Goal: Information Seeking & Learning: Learn about a topic

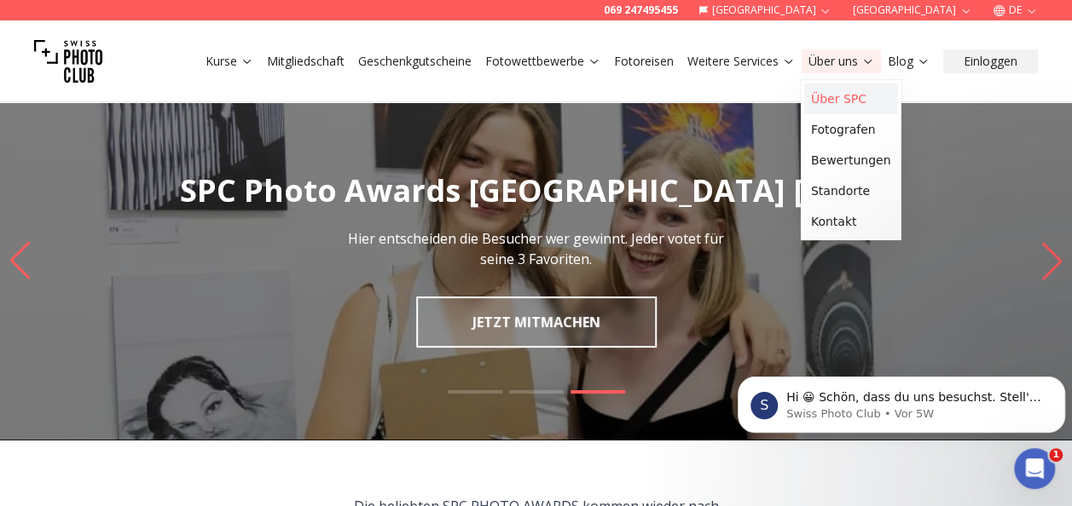
click at [844, 94] on link "Über SPC" at bounding box center [851, 99] width 94 height 31
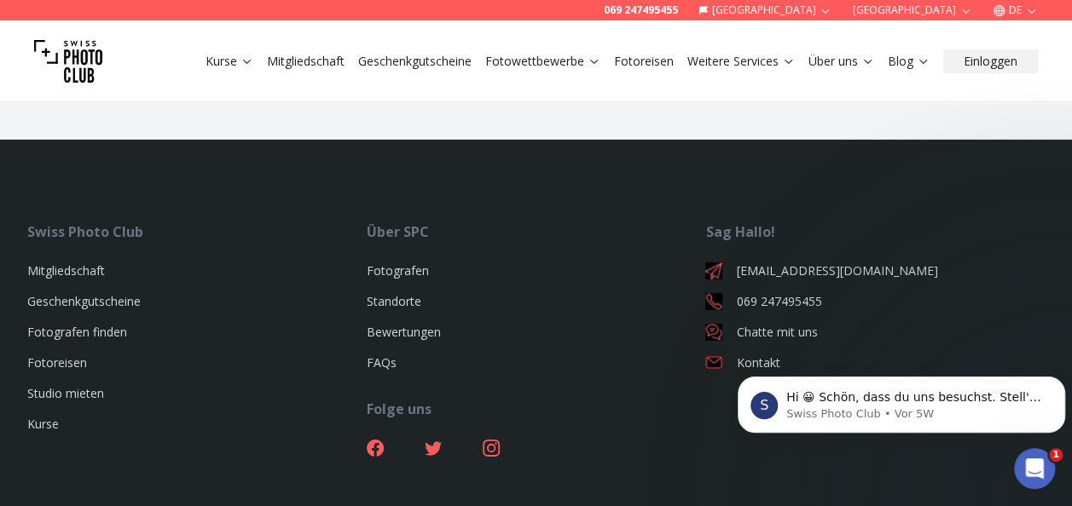
scroll to position [2702, 0]
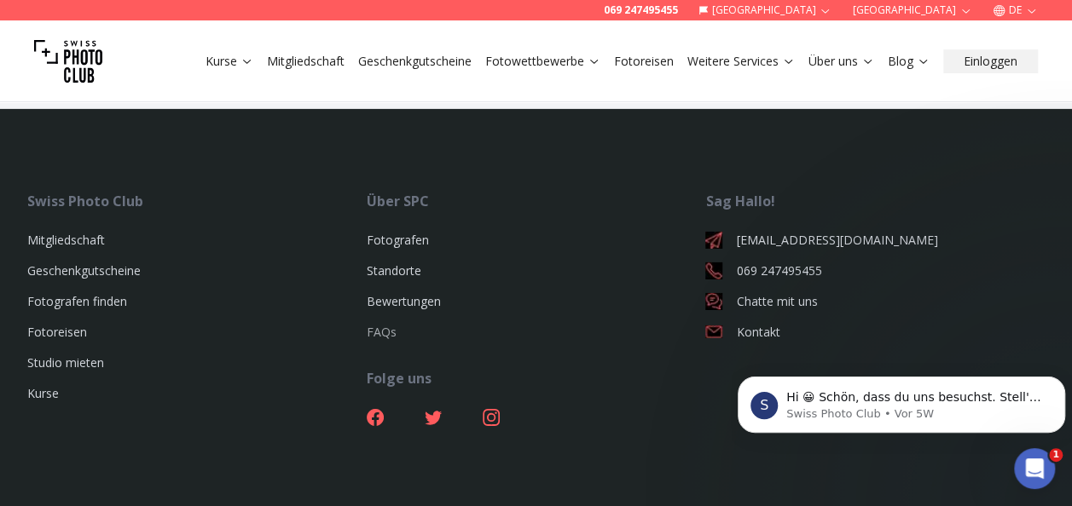
click at [388, 324] on link "FAQs" at bounding box center [382, 332] width 30 height 16
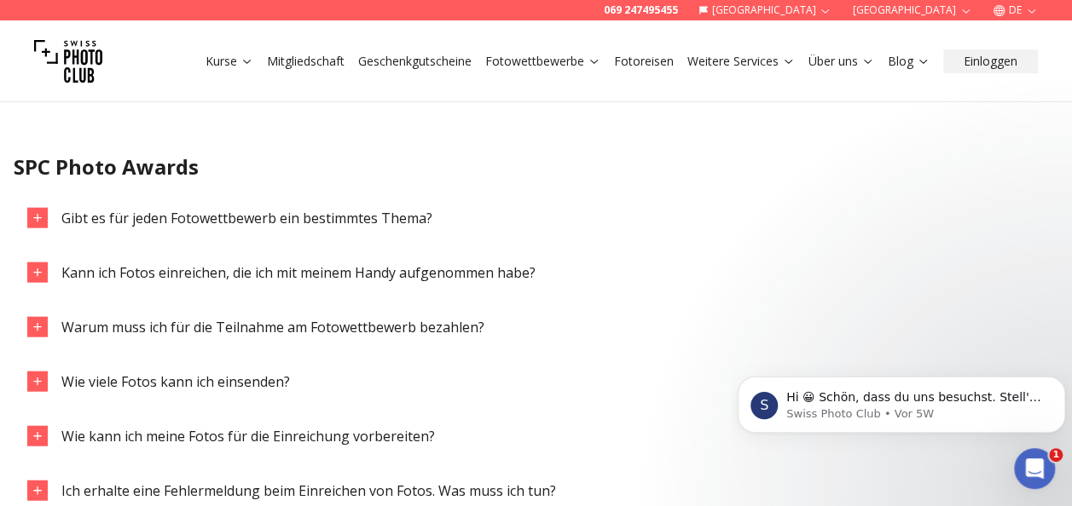
scroll to position [1880, 0]
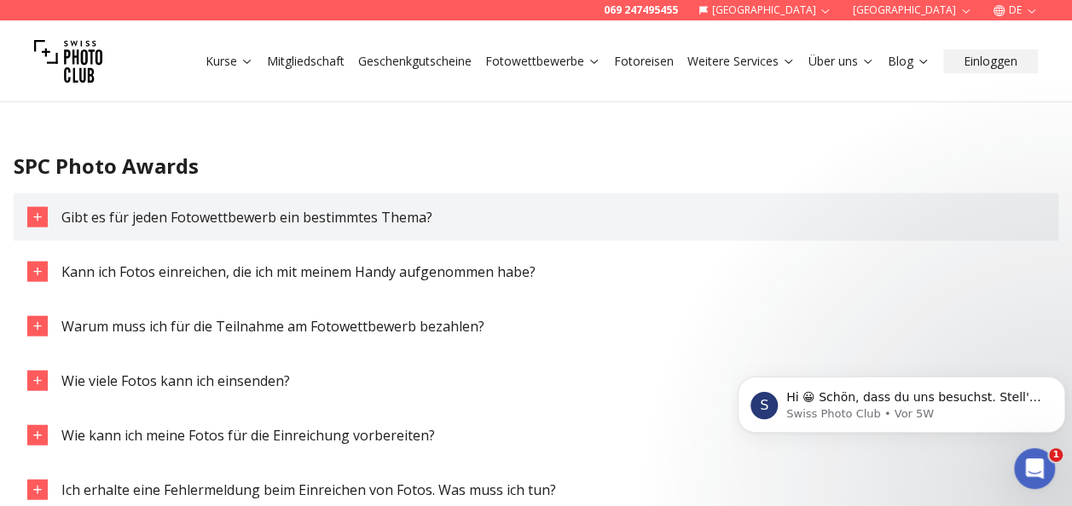
click at [397, 220] on span "Gibt es für jeden Fotowettbewerb ein bestimmtes Thema?" at bounding box center [246, 217] width 371 height 19
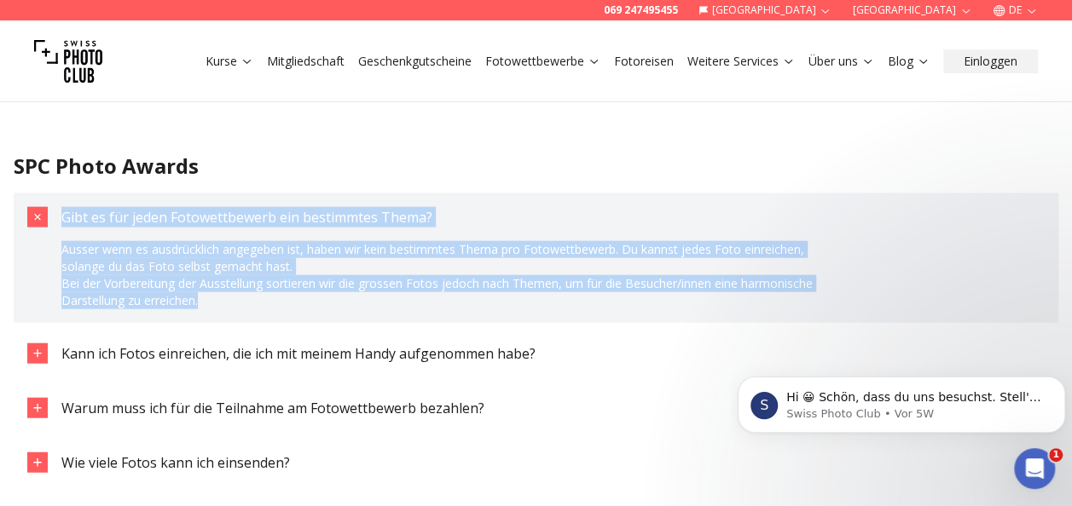
drag, startPoint x: 212, startPoint y: 303, endPoint x: 65, endPoint y: 220, distance: 169.5
click at [65, 220] on div "Gibt es für jeden Fotowettbewerb ein bestimmtes Thema? Ausser wenn es ausdrückl…" at bounding box center [536, 259] width 1044 height 130
copy div "Gibt es für jeden Fotowettbewerb ein bestimmtes Thema? Ausser wenn es ausdrückl…"
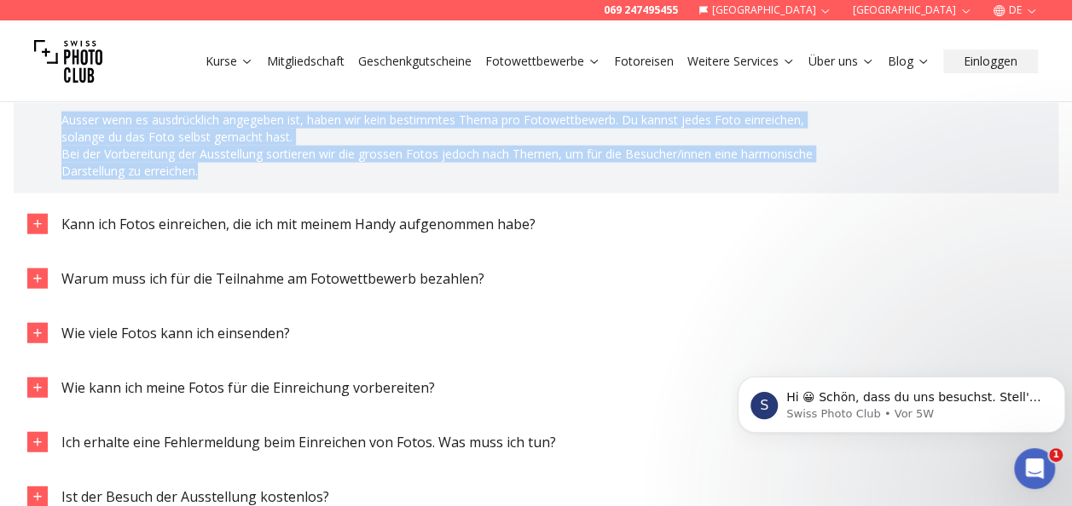
scroll to position [2025, 0]
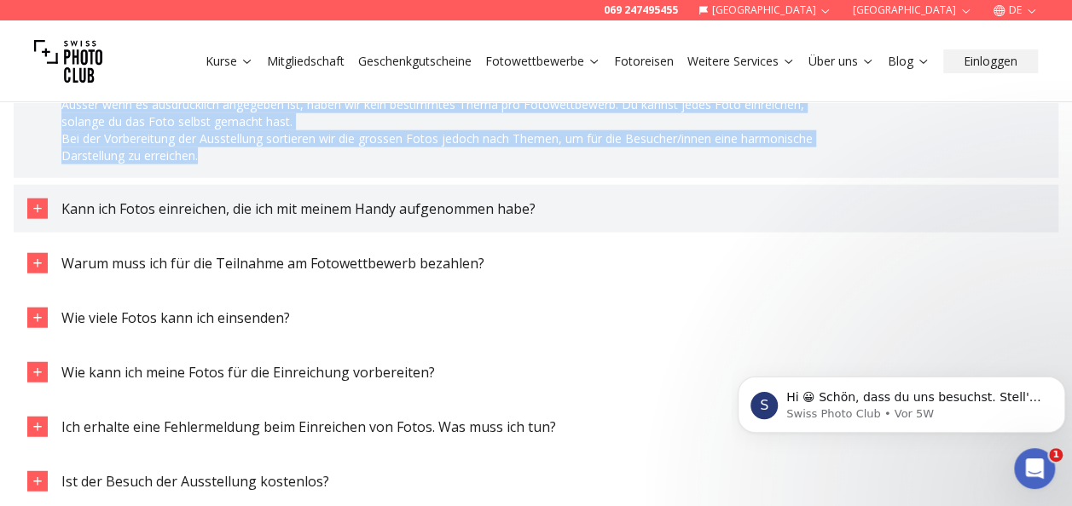
click at [509, 206] on span "Kann ich Fotos einreichen, die ich mit meinem Handy aufgenommen habe?" at bounding box center [298, 208] width 474 height 19
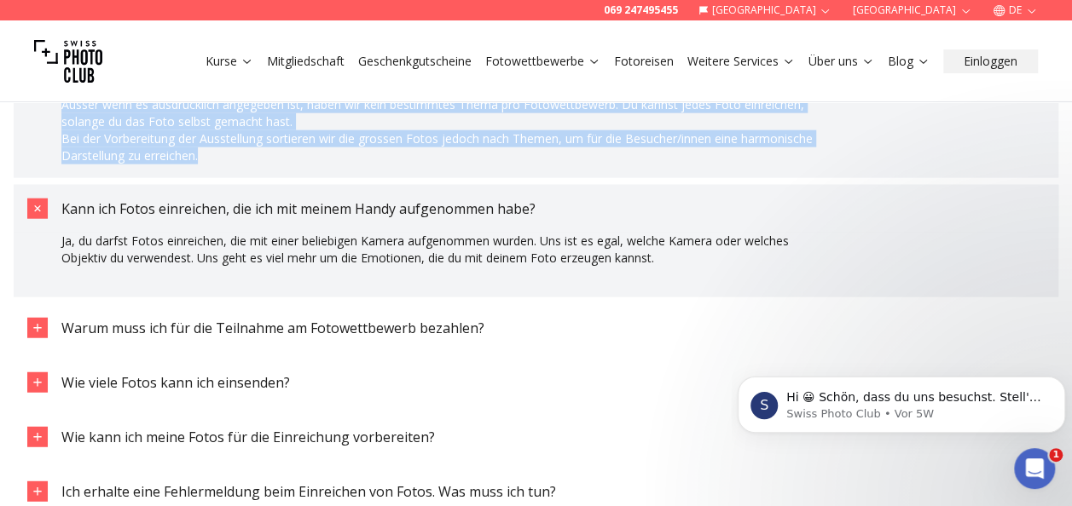
drag, startPoint x: 680, startPoint y: 263, endPoint x: 64, endPoint y: 207, distance: 618.8
click at [64, 207] on div "Kann ich Fotos einreichen, die ich mit meinem Handy aufgenommen habe? Ja, du da…" at bounding box center [536, 241] width 1044 height 113
copy div "Kann ich Fotos einreichen, die ich mit meinem Handy aufgenommen habe? Ja, du da…"
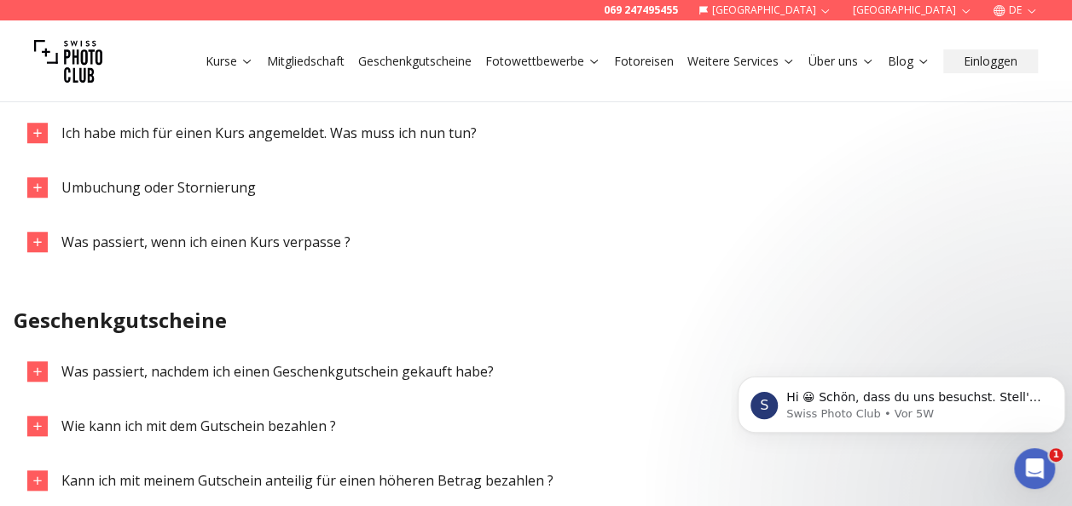
scroll to position [553, 0]
